Goal: Task Accomplishment & Management: Use online tool/utility

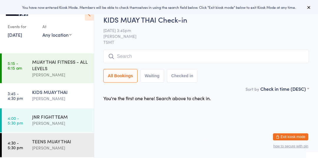
click at [69, 87] on div "KIDS MUAY THAI [PERSON_NAME]" at bounding box center [63, 95] width 62 height 23
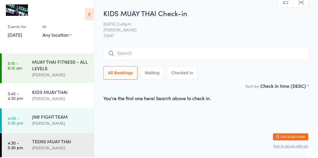
click at [202, 56] on input "search" at bounding box center [206, 54] width 206 height 14
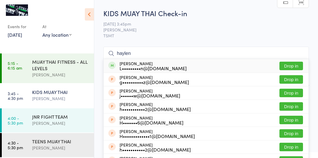
click at [286, 32] on span "[PERSON_NAME]" at bounding box center [201, 30] width 196 height 6
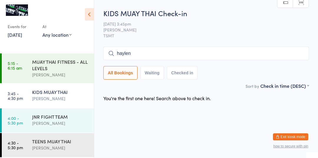
click at [191, 56] on input "haylen" at bounding box center [206, 54] width 206 height 14
type input "ha"
click at [211, 39] on span "TSMT" at bounding box center [206, 36] width 206 height 6
click at [210, 30] on span "[PERSON_NAME]" at bounding box center [201, 30] width 196 height 6
click at [213, 28] on span "[PERSON_NAME]" at bounding box center [201, 30] width 196 height 6
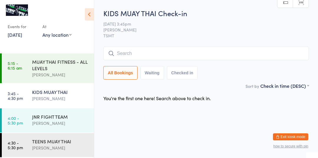
click at [133, 56] on input "search" at bounding box center [206, 54] width 206 height 14
click at [192, 26] on span "[DATE] 3:45pm" at bounding box center [201, 24] width 196 height 6
click at [57, 101] on div "[PERSON_NAME]" at bounding box center [60, 98] width 57 height 7
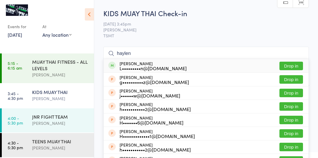
type input "haylen"
click at [288, 66] on button "Drop in" at bounding box center [292, 66] width 24 height 9
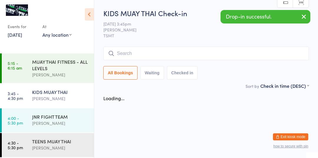
click at [288, 23] on div "Drop-in successful." at bounding box center [266, 17] width 90 height 14
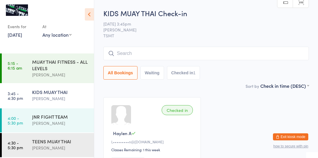
click at [171, 53] on input "search" at bounding box center [206, 54] width 206 height 14
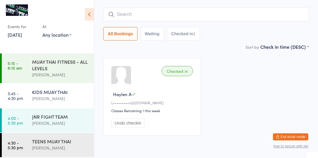
scroll to position [47, 0]
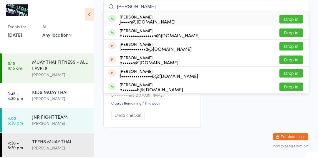
type input "[PERSON_NAME]"
click at [293, 33] on button "Drop in" at bounding box center [292, 33] width 24 height 9
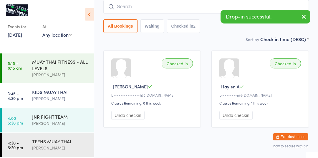
click at [306, 19] on icon "button" at bounding box center [303, 16] width 7 height 7
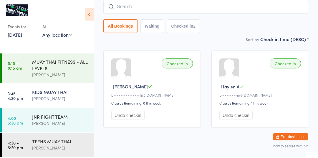
click at [221, 7] on input "search" at bounding box center [206, 7] width 206 height 14
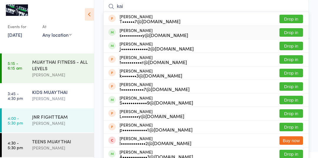
type input "kai"
click at [294, 31] on button "Drop in" at bounding box center [292, 32] width 24 height 9
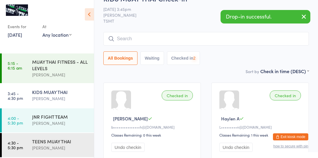
scroll to position [14, 0]
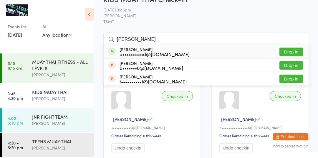
type input "[PERSON_NAME]"
click at [293, 51] on button "Drop in" at bounding box center [292, 52] width 24 height 9
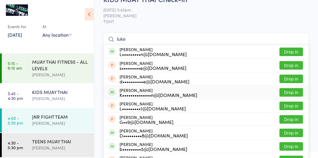
type input "luke"
click at [298, 93] on button "Drop in" at bounding box center [292, 92] width 24 height 9
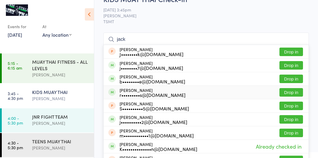
type input "jack"
click at [295, 92] on button "Drop in" at bounding box center [292, 92] width 24 height 9
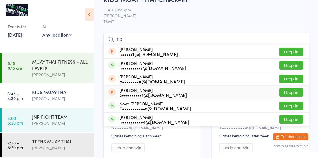
type input "no"
click at [174, 103] on div "Nova [PERSON_NAME] F•••••••••••n@[DOMAIN_NAME]" at bounding box center [156, 106] width 72 height 9
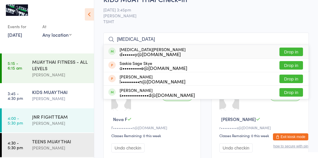
type input "[MEDICAL_DATA]"
click at [291, 55] on button "Drop in" at bounding box center [292, 52] width 24 height 9
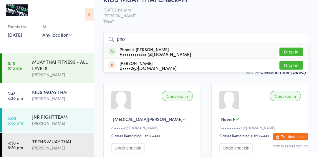
type input "pho"
click at [169, 54] on div "F•••••••••••n@[DOMAIN_NAME]" at bounding box center [156, 54] width 72 height 5
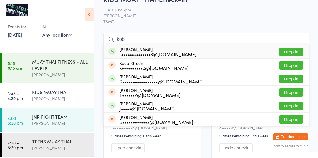
type input "kobi"
click at [291, 54] on button "Drop in" at bounding box center [292, 52] width 24 height 9
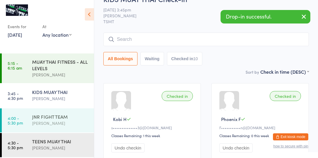
click at [37, 115] on div "JNR FIGHT TEAM" at bounding box center [60, 117] width 57 height 6
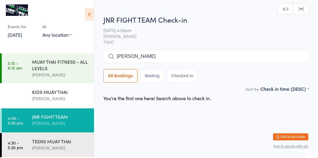
type input "[PERSON_NAME]"
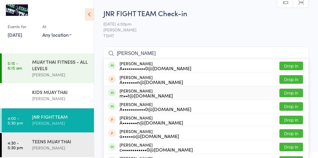
click at [299, 94] on button "Drop in" at bounding box center [292, 93] width 24 height 9
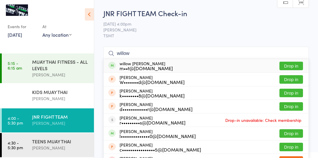
type input "willow"
click at [291, 67] on button "Drop in" at bounding box center [292, 66] width 24 height 9
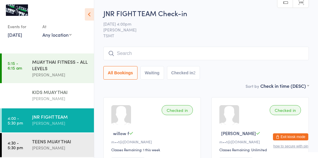
click at [49, 101] on div "[PERSON_NAME]" at bounding box center [60, 98] width 57 height 7
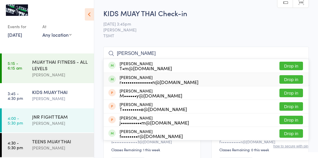
type input "[PERSON_NAME]"
click at [299, 79] on button "Drop in" at bounding box center [292, 79] width 24 height 9
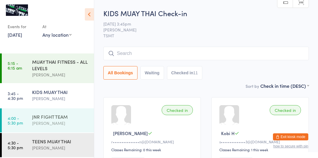
click at [70, 120] on div "JNR FIGHT TEAM" at bounding box center [60, 117] width 57 height 6
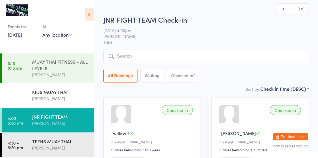
click at [72, 65] on div "MUAY THAI FITNESS - ALL LEVELS" at bounding box center [60, 65] width 57 height 13
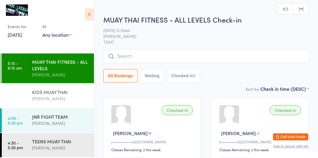
click at [68, 95] on div "KIDS MUAY THAI" at bounding box center [60, 92] width 57 height 6
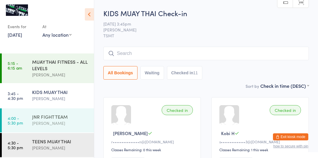
click at [17, 123] on time "4:00 - 5:30 pm" at bounding box center [15, 120] width 15 height 9
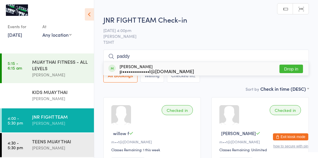
type input "paddy"
click at [199, 72] on div "[PERSON_NAME] p•••••••••••••l@[DOMAIN_NAME] Drop in" at bounding box center [206, 69] width 205 height 14
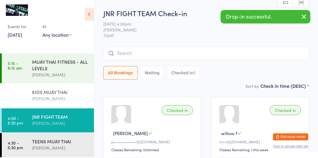
click at [25, 95] on link "3:45 - 4:30 pm KIDS MUAY THAI [PERSON_NAME]" at bounding box center [48, 96] width 92 height 24
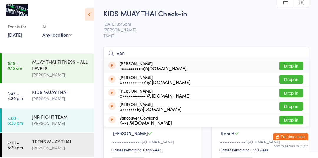
type input "van"
click at [293, 68] on button "Drop in" at bounding box center [292, 66] width 24 height 9
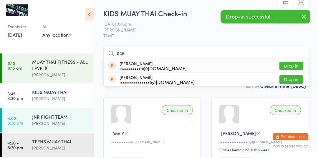
type input "ace"
click at [296, 70] on button "Drop in" at bounding box center [292, 66] width 24 height 9
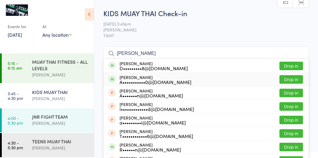
type input "[PERSON_NAME]"
click at [156, 82] on div "A•••••••••••0@[DOMAIN_NAME]" at bounding box center [156, 82] width 72 height 5
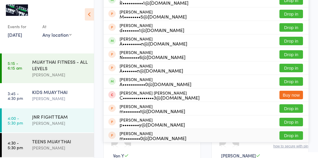
scroll to position [78, 0]
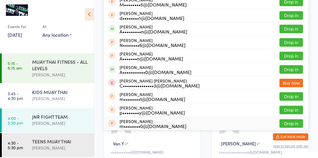
type input "patt"
click at [164, 72] on div "A•••••••••••0@[DOMAIN_NAME]" at bounding box center [156, 72] width 72 height 5
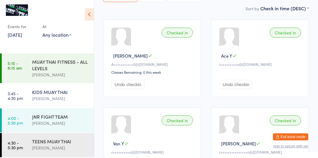
scroll to position [0, 0]
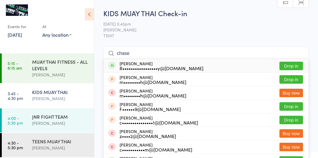
type input "chase"
click at [296, 65] on button "Drop in" at bounding box center [292, 66] width 24 height 9
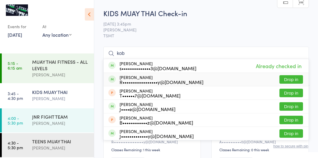
type input "kob"
click at [284, 79] on button "Drop in" at bounding box center [292, 79] width 24 height 9
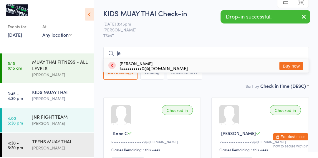
type input "j"
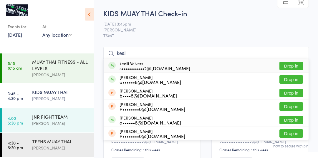
type input "keali"
click at [288, 64] on button "Drop in" at bounding box center [292, 66] width 24 height 9
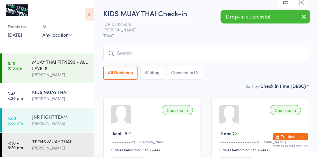
click at [28, 115] on link "4:00 - 5:30 pm JNR FIGHT TEAM [PERSON_NAME]" at bounding box center [48, 121] width 92 height 24
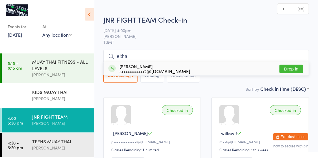
type input "eitha"
click at [245, 69] on div "eithan veivers s•••••••••••2@[DOMAIN_NAME] Drop in" at bounding box center [206, 69] width 205 height 14
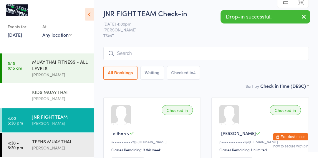
click at [27, 108] on link "3:45 - 4:30 pm KIDS MUAY THAI [PERSON_NAME]" at bounding box center [48, 96] width 92 height 24
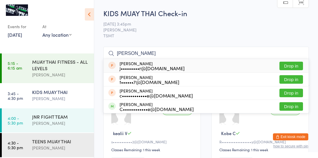
type input "[PERSON_NAME]"
click at [299, 92] on button "Drop in" at bounding box center [292, 93] width 24 height 9
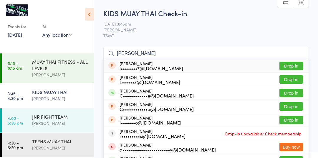
type input "[PERSON_NAME]"
click at [299, 95] on button "Drop in" at bounding box center [292, 93] width 24 height 9
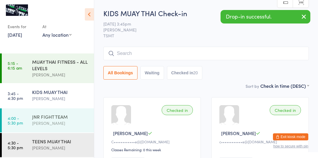
click at [61, 123] on div "[PERSON_NAME]" at bounding box center [60, 123] width 57 height 7
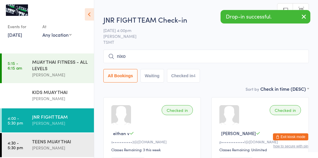
type input "[PERSON_NAME]"
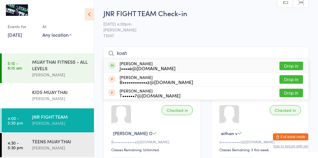
type input "koah"
click at [293, 65] on button "Drop in" at bounding box center [292, 66] width 24 height 9
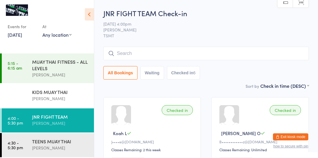
click at [39, 123] on div "[PERSON_NAME]" at bounding box center [60, 123] width 57 height 7
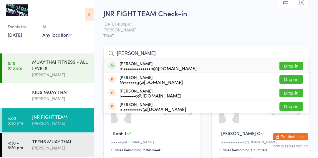
type input "[PERSON_NAME]"
click at [291, 67] on button "Drop in" at bounding box center [292, 66] width 24 height 9
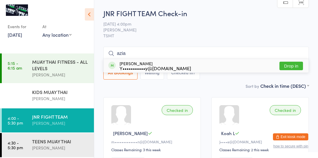
type input "azia"
click at [293, 66] on button "Drop in" at bounding box center [292, 66] width 24 height 9
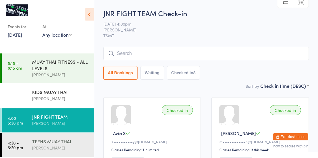
click at [18, 140] on link "4:30 - 5:30 pm TEENS MUAY THAI [PERSON_NAME]" at bounding box center [48, 145] width 92 height 24
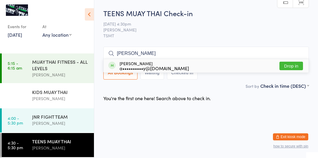
type input "[PERSON_NAME]"
click at [290, 71] on div "[PERSON_NAME] a••••••••••y@[DOMAIN_NAME] Drop in" at bounding box center [206, 66] width 205 height 14
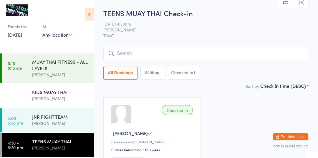
click at [65, 147] on div "[PERSON_NAME]" at bounding box center [60, 148] width 57 height 7
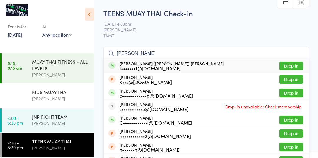
type input "[PERSON_NAME]"
click at [296, 67] on button "Drop in" at bounding box center [292, 66] width 24 height 9
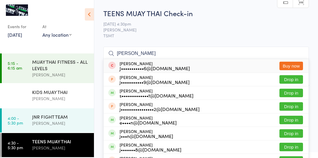
type input "[PERSON_NAME]"
click at [292, 94] on button "Drop in" at bounding box center [292, 93] width 24 height 9
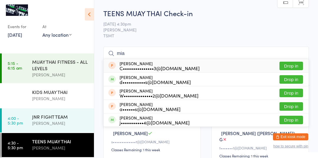
type input "mia"
click at [293, 80] on button "Drop in" at bounding box center [292, 79] width 24 height 9
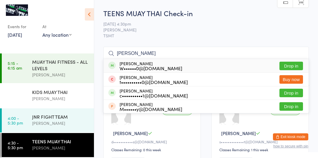
type input "[PERSON_NAME]"
click at [298, 65] on button "Drop in" at bounding box center [292, 66] width 24 height 9
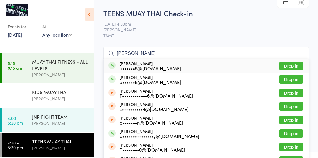
type input "[PERSON_NAME]"
click at [293, 69] on button "Drop in" at bounding box center [292, 66] width 24 height 9
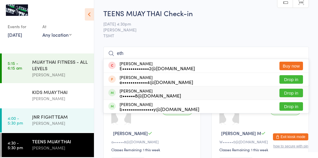
type input "eth"
click at [284, 94] on button "Drop in" at bounding box center [292, 93] width 24 height 9
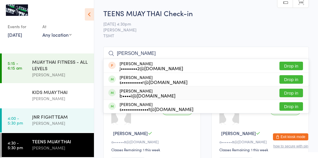
type input "[PERSON_NAME]"
click at [285, 92] on button "Drop in" at bounding box center [292, 93] width 24 height 9
